Goal: Task Accomplishment & Management: Manage account settings

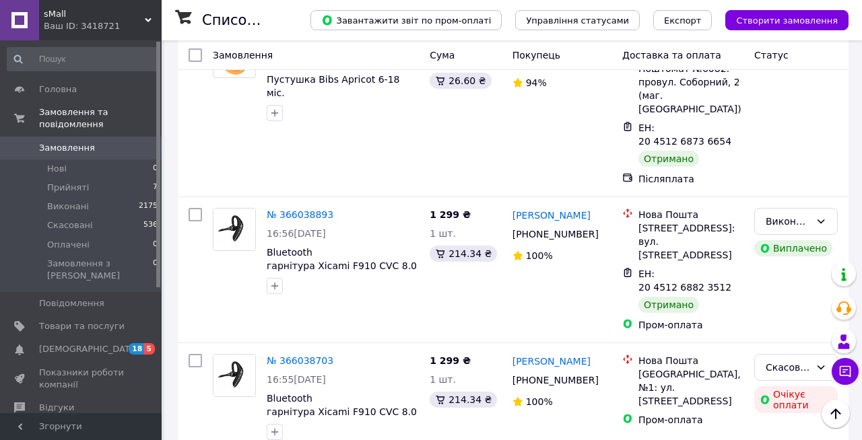
scroll to position [724, 0]
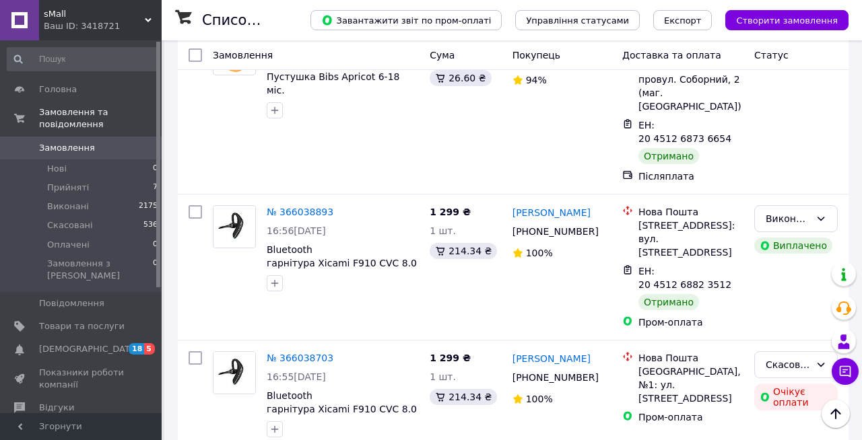
click at [460, 257] on div "1 299 ₴ 1 шт. 214.34 ₴" at bounding box center [465, 267] width 83 height 135
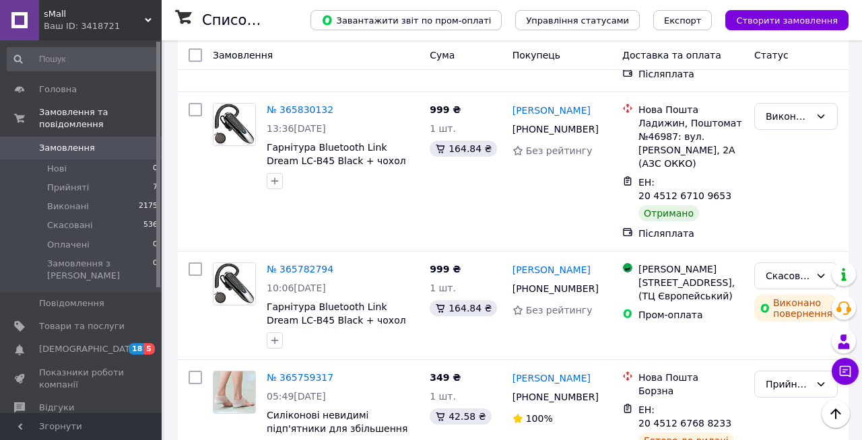
scroll to position [1285, 0]
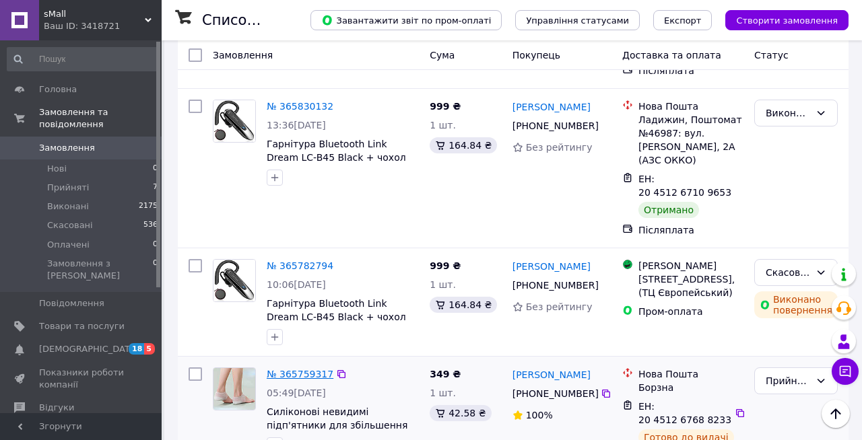
click at [308, 369] on link "№ 365759317" at bounding box center [300, 374] width 67 height 11
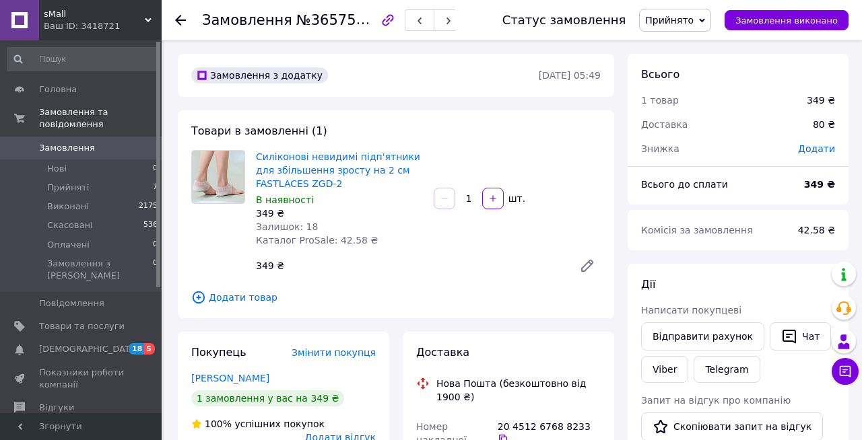
click at [179, 20] on use at bounding box center [180, 20] width 11 height 11
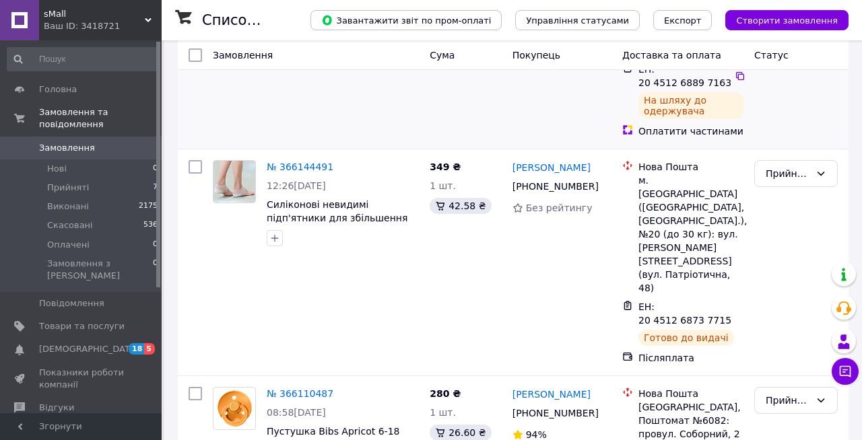
scroll to position [374, 0]
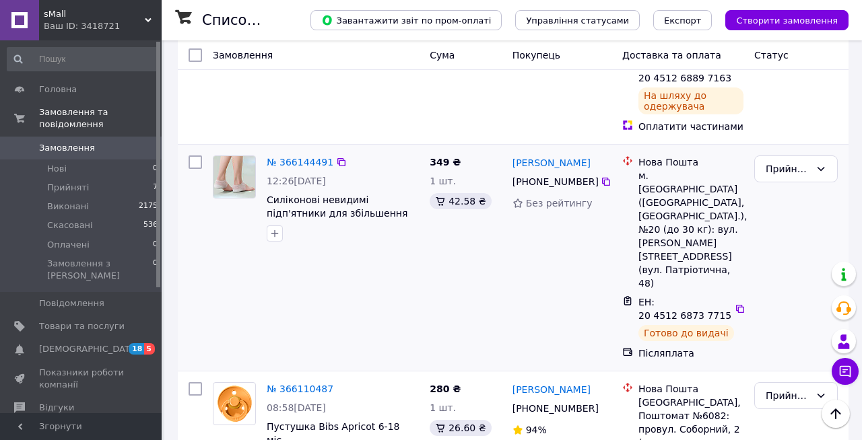
drag, startPoint x: 597, startPoint y: 169, endPoint x: 519, endPoint y: 172, distance: 77.5
click at [519, 172] on div "[PHONE_NUMBER]" at bounding box center [555, 181] width 91 height 19
copy div "380 68 373 65 72"
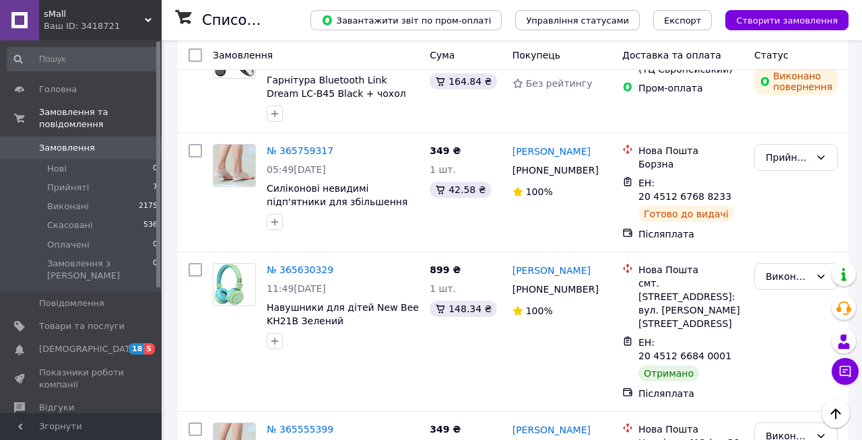
scroll to position [1515, 0]
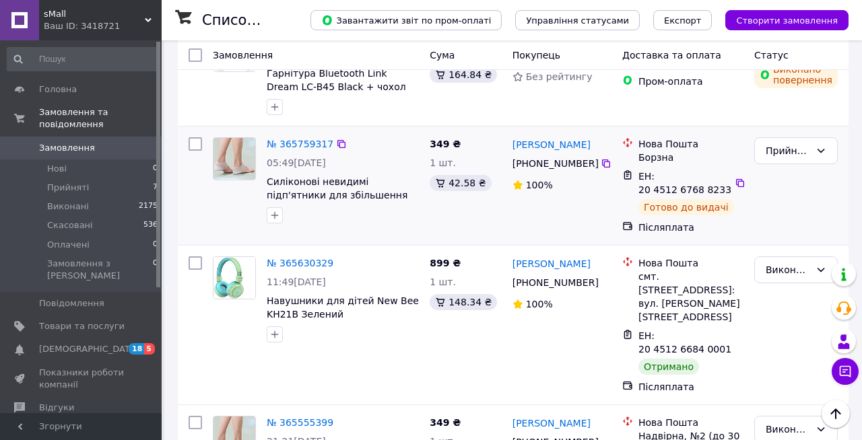
click at [415, 205] on div at bounding box center [343, 216] width 158 height 22
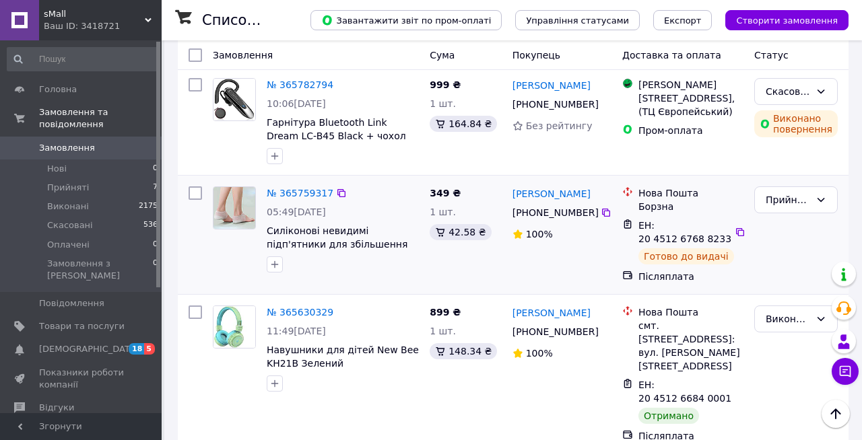
scroll to position [1464, 0]
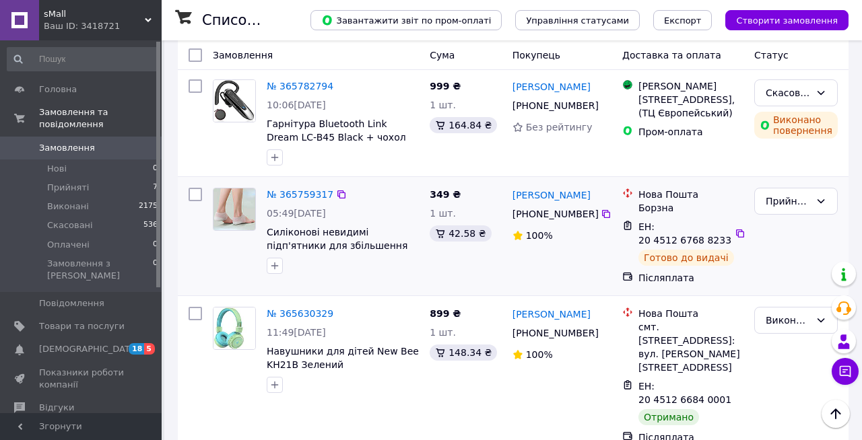
drag, startPoint x: 596, startPoint y: 121, endPoint x: 520, endPoint y: 119, distance: 75.4
click at [520, 205] on div "[PHONE_NUMBER]" at bounding box center [555, 214] width 91 height 19
copy div "380 50 244 93 82"
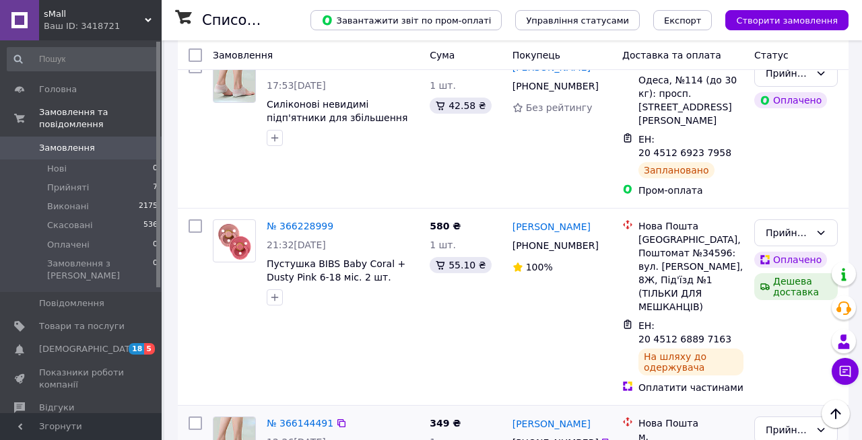
scroll to position [0, 0]
